Goal: Find specific page/section: Find specific page/section

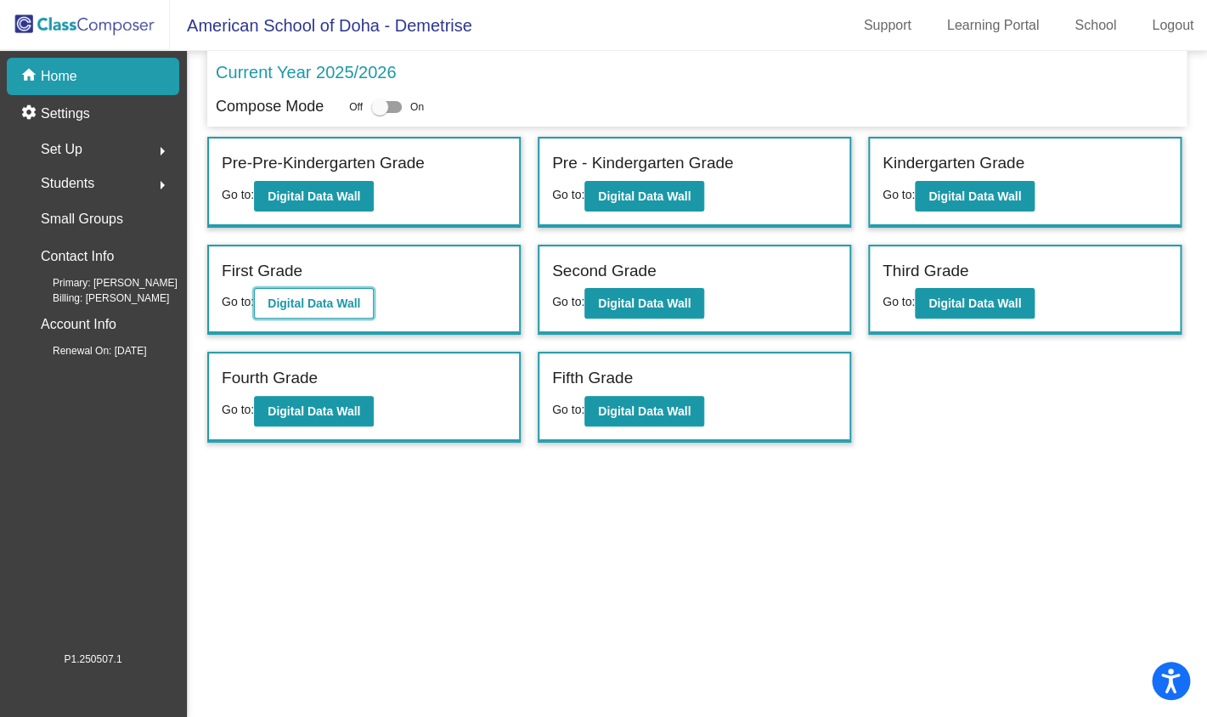
click at [314, 306] on b "Digital Data Wall" at bounding box center [314, 304] width 93 height 14
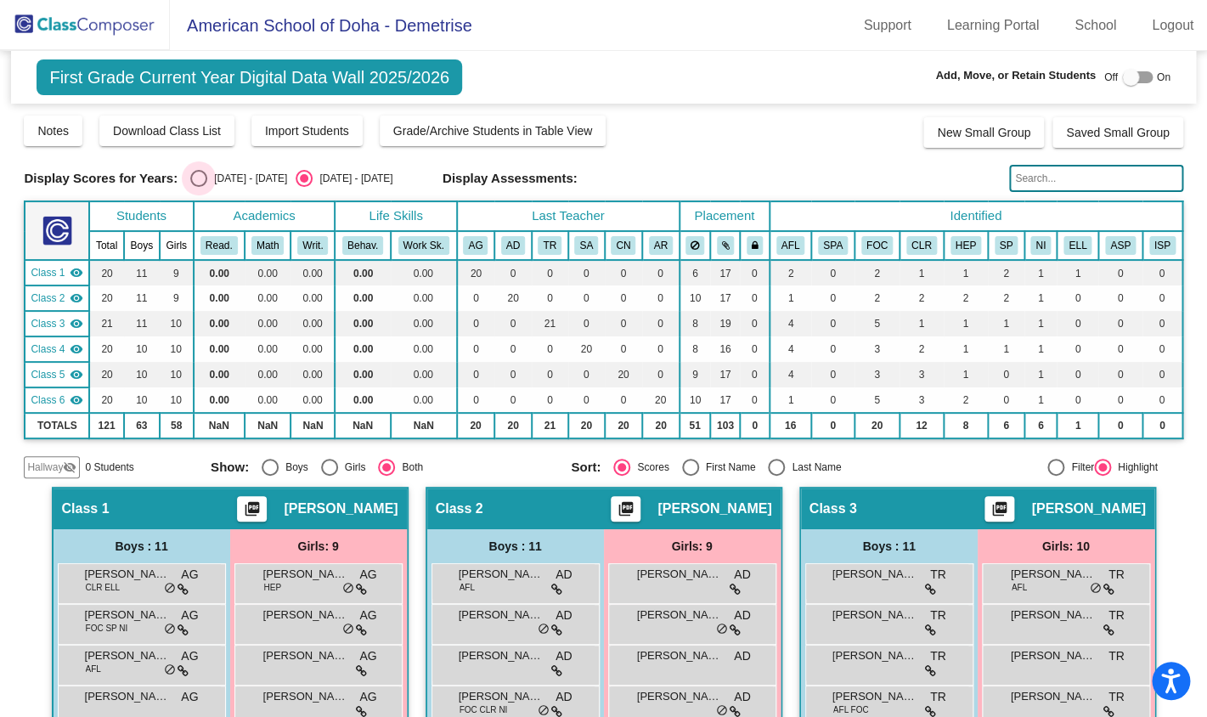
click at [195, 180] on div "Select an option" at bounding box center [198, 178] width 17 height 17
click at [198, 187] on input "[DATE] - [DATE]" at bounding box center [198, 187] width 1 height 1
radio input "true"
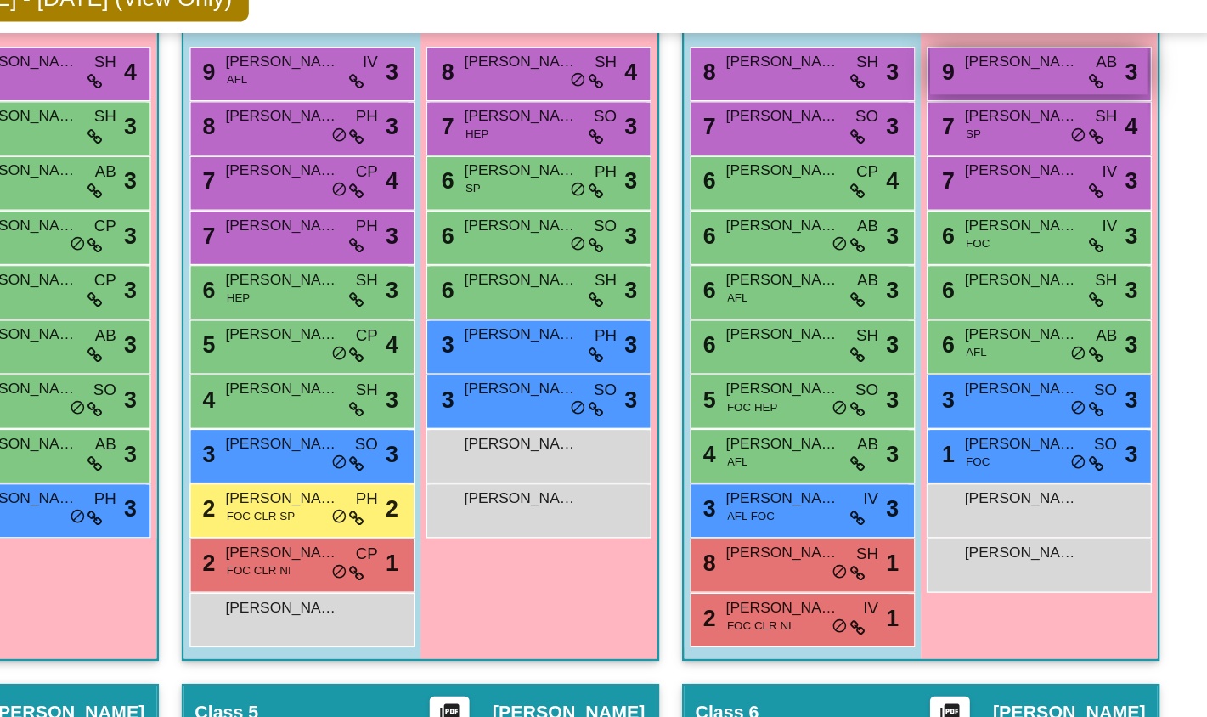
scroll to position [418, 0]
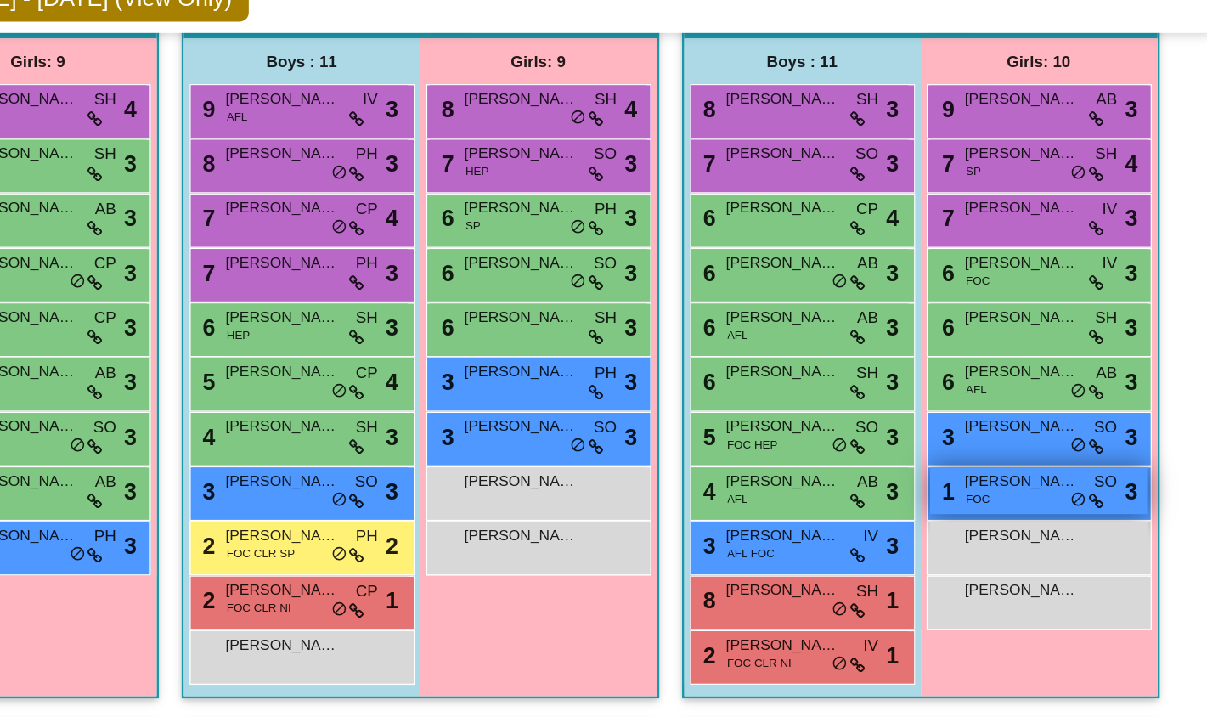
click at [1030, 454] on div "1 [PERSON_NAME] FOC SO lock do_not_disturb_alt 3" at bounding box center [1066, 445] width 162 height 35
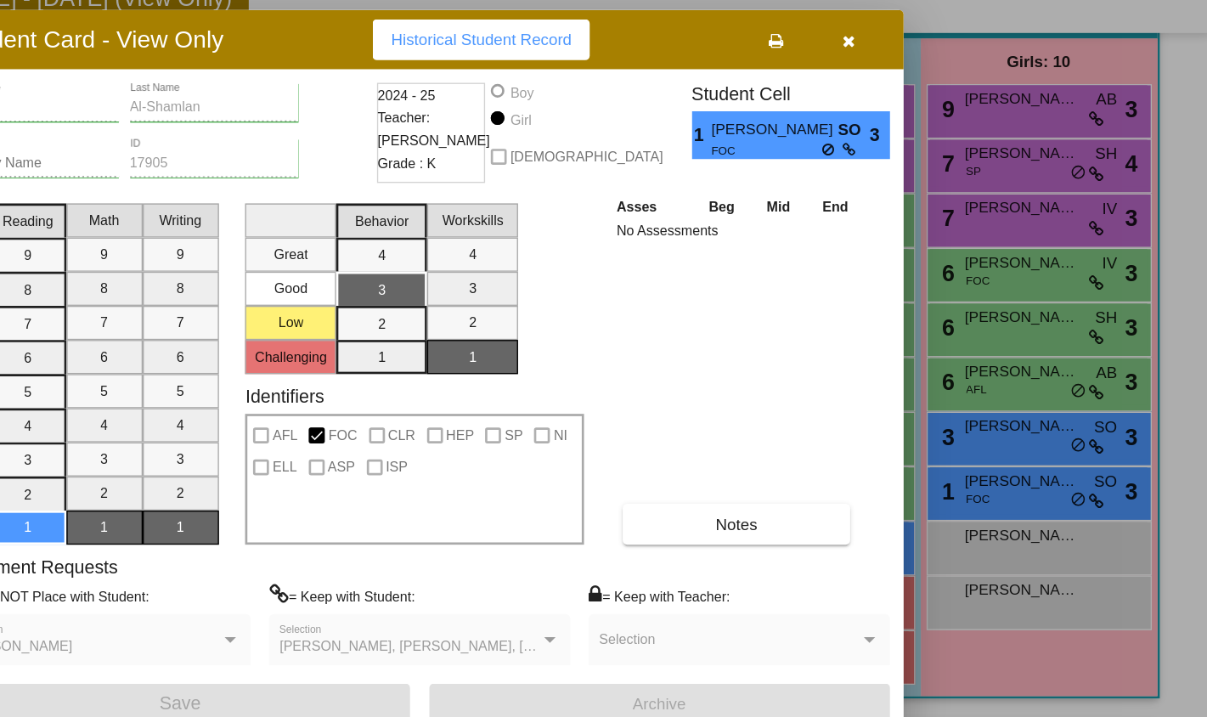
click at [926, 110] on icon "button" at bounding box center [923, 110] width 9 height 12
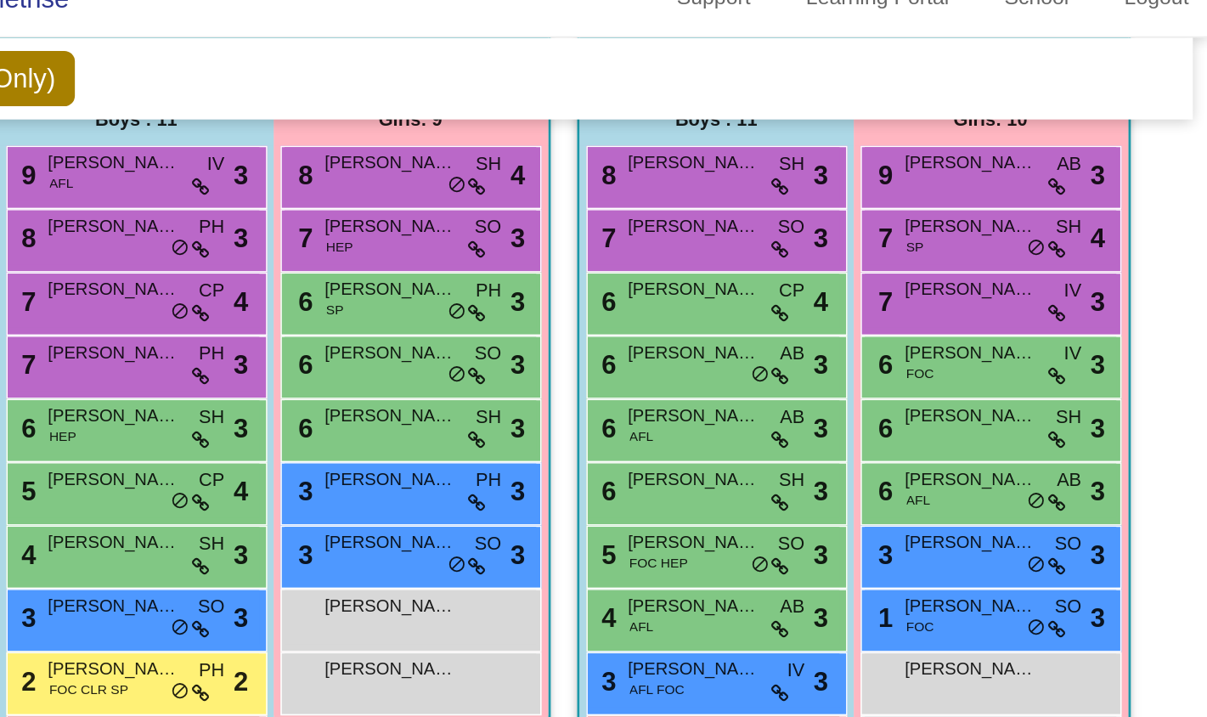
scroll to position [0, 0]
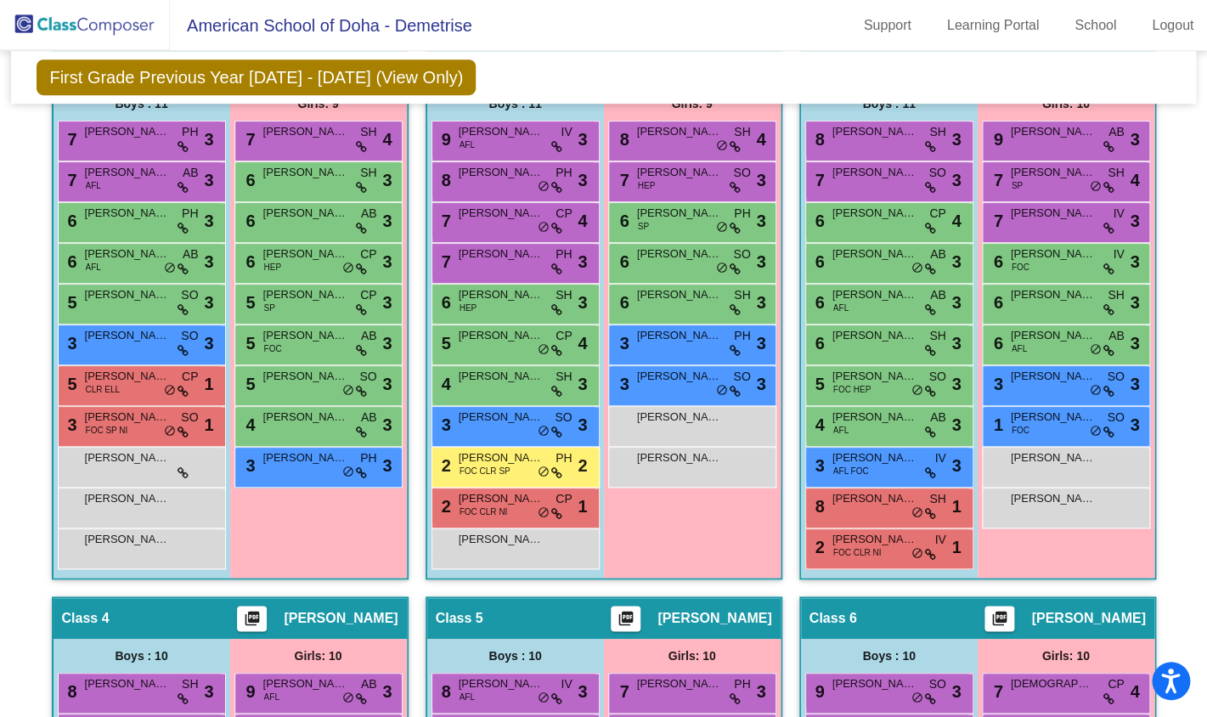
click at [1172, 373] on div "Hallway - Hallway Class picture_as_pdf Add Student First Name Last Name Student…" at bounding box center [603, 576] width 1159 height 1064
